Goal: Information Seeking & Learning: Learn about a topic

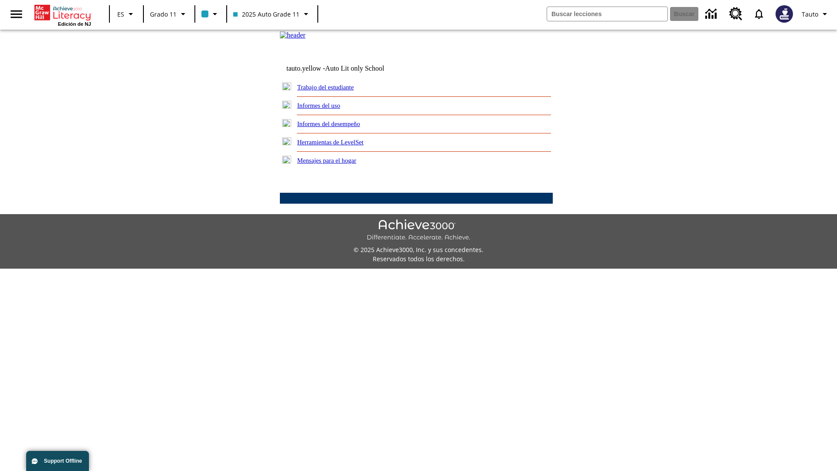
click at [326, 109] on link "Informes del uso" at bounding box center [318, 105] width 43 height 7
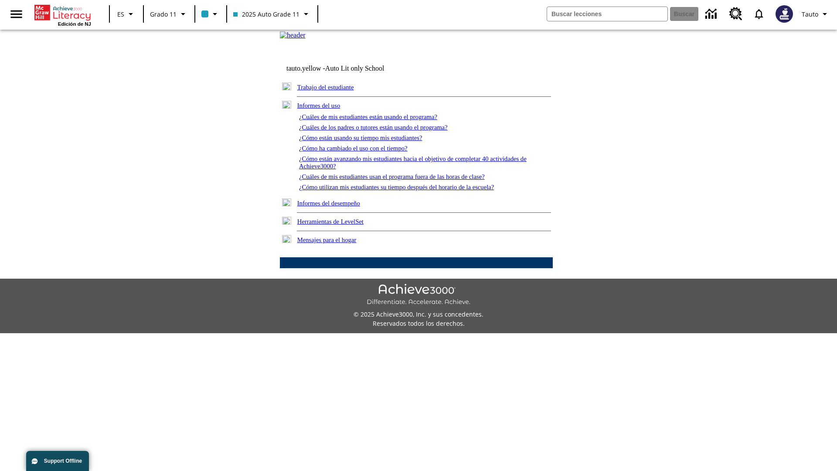
click at [380, 120] on link "¿Cuáles de mis estudiantes están usando el programa?" at bounding box center [368, 116] width 138 height 7
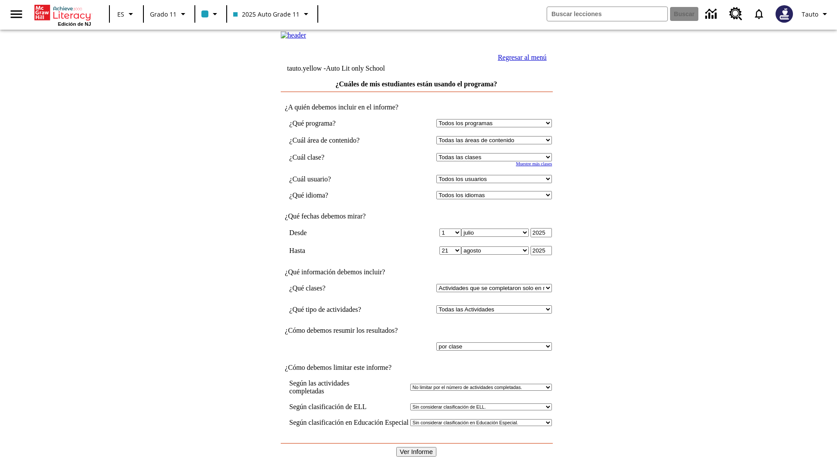
click at [520, 61] on link "Regresar al menú" at bounding box center [522, 57] width 49 height 7
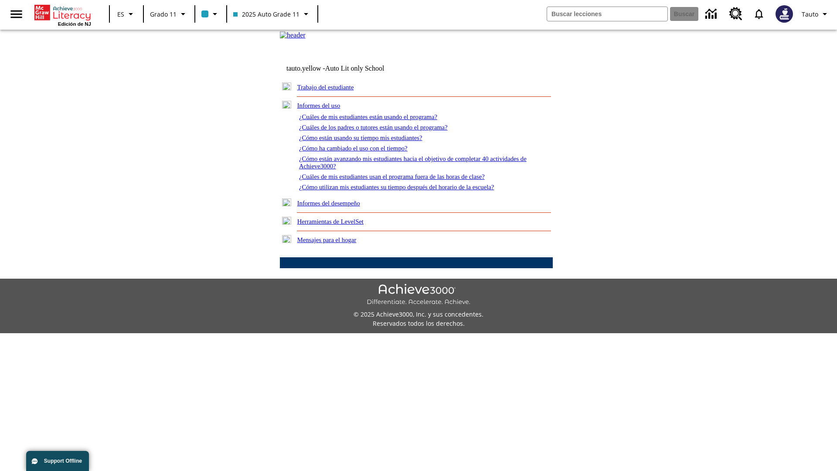
click at [371, 141] on link "¿Cómo están usando su tiempo mis estudiantes?" at bounding box center [360, 137] width 123 height 7
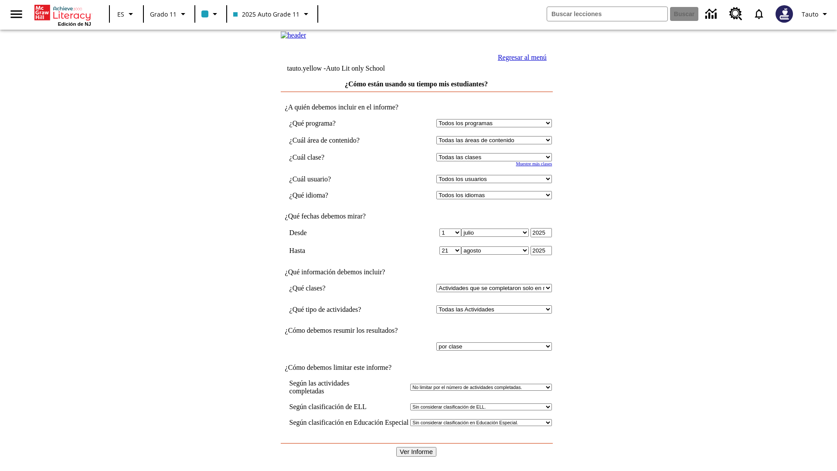
click at [520, 61] on link "Regresar al menú" at bounding box center [522, 57] width 49 height 7
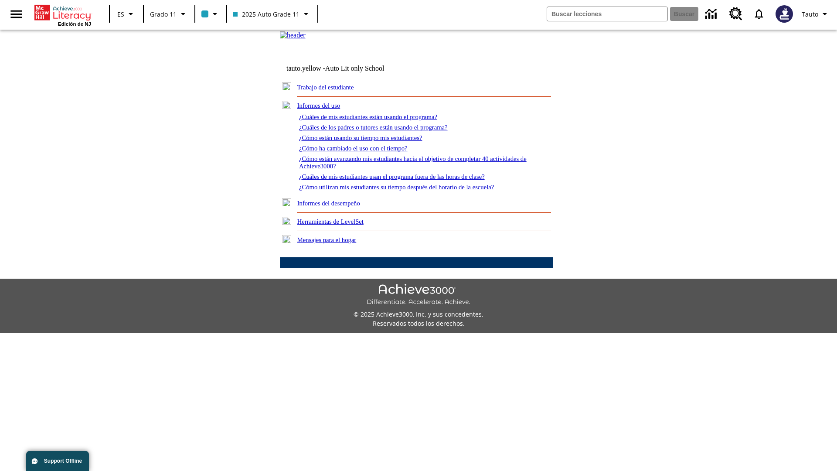
click at [411, 190] on link "¿Cómo utilizan mis estudiantes su tiempo después del horario de la escuela?" at bounding box center [396, 186] width 195 height 7
